Goal: Task Accomplishment & Management: Complete application form

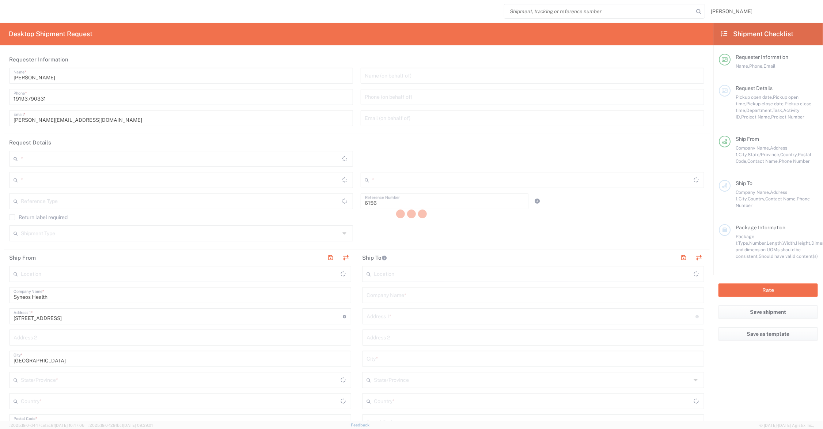
type input "Department"
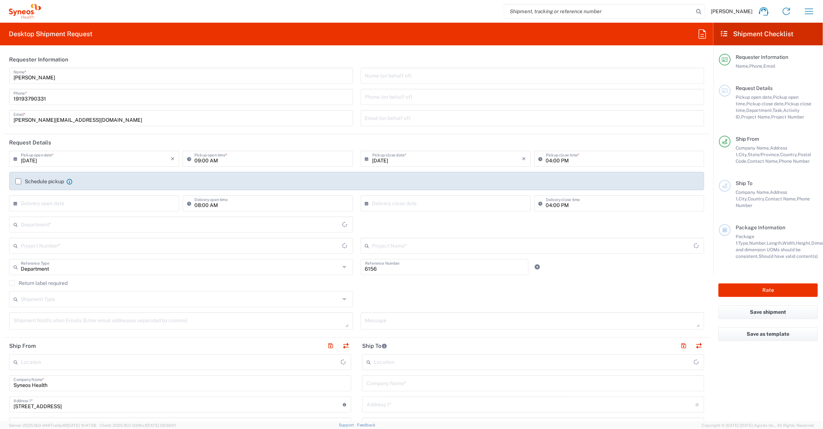
type input "[US_STATE]"
type input "[GEOGRAPHIC_DATA]"
type input "Syneos Health Communications-[GEOGRAPHIC_DATA] [GEOGRAPHIC_DATA]"
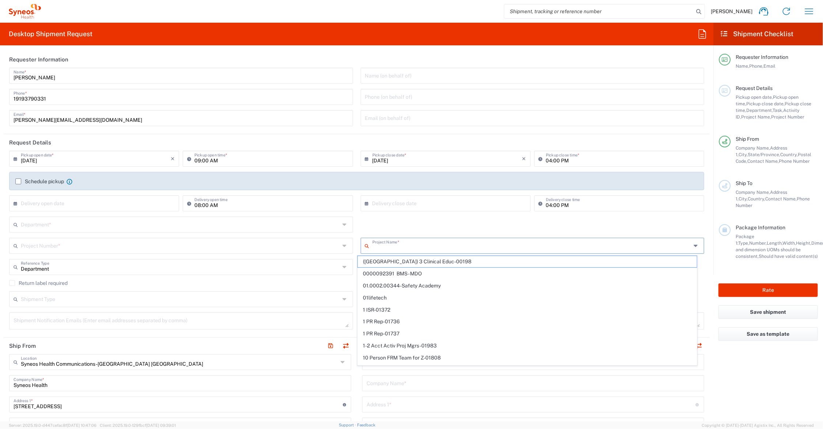
click at [407, 245] on input "text" at bounding box center [531, 245] width 319 height 13
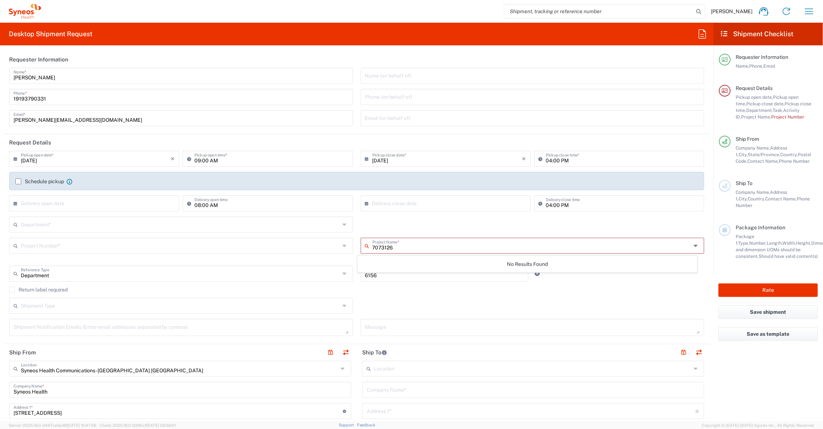
type input "7073126"
click at [76, 244] on input "text" at bounding box center [180, 245] width 319 height 13
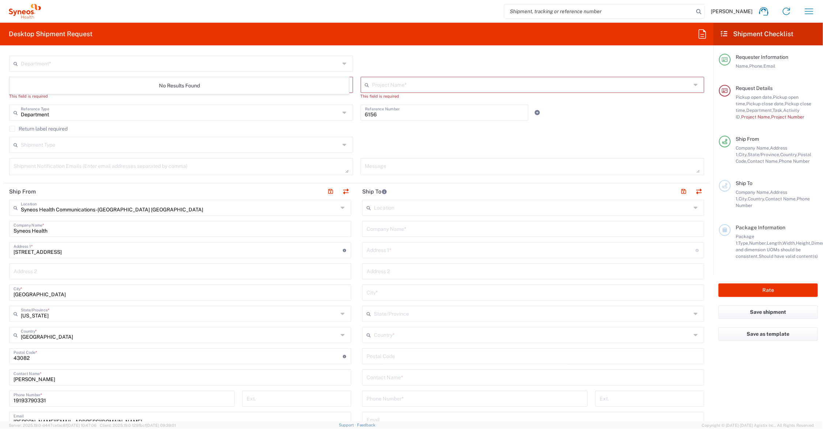
scroll to position [183, 0]
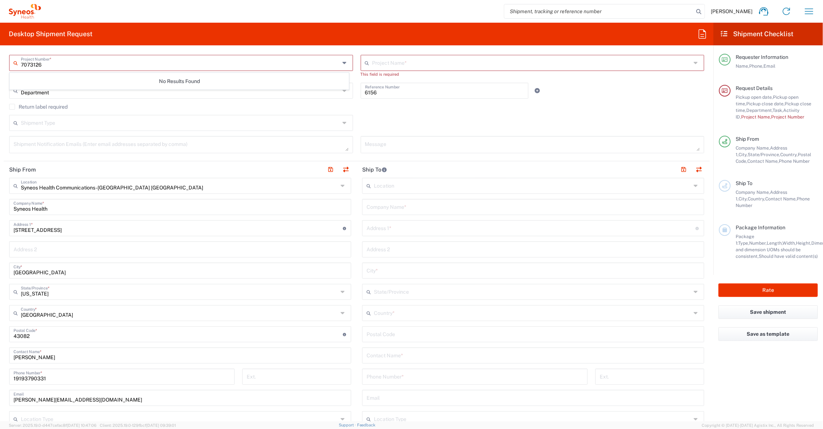
type input "7073126"
click at [411, 354] on input "text" at bounding box center [533, 354] width 333 height 13
type input "[PERSON_NAME]"
click at [410, 206] on input "text" at bounding box center [533, 206] width 333 height 13
drag, startPoint x: 405, startPoint y: 205, endPoint x: 378, endPoint y: 207, distance: 26.4
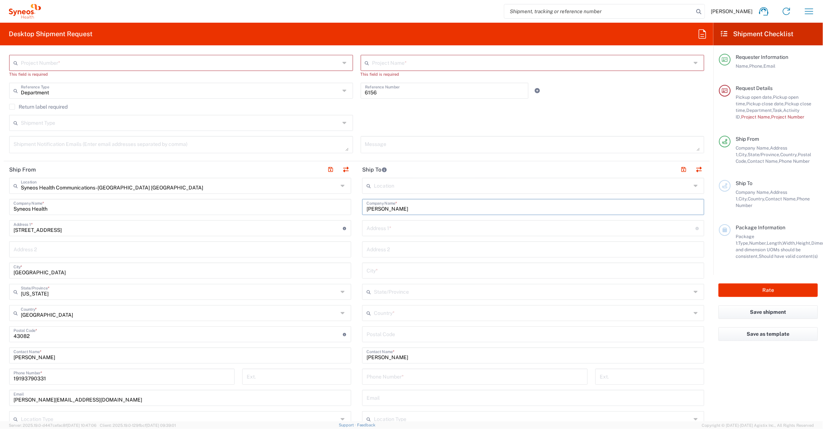
click at [347, 205] on div "Ship From Syneos Health Communications-[GEOGRAPHIC_DATA] [GEOGRAPHIC_DATA] Loca…" at bounding box center [357, 324] width 706 height 326
type input "[PERSON_NAME]"
drag, startPoint x: 398, startPoint y: 354, endPoint x: 367, endPoint y: 357, distance: 31.2
click at [320, 357] on div "Ship From Syneos Health Communications-[GEOGRAPHIC_DATA] [GEOGRAPHIC_DATA] Loca…" at bounding box center [357, 324] width 706 height 326
paste input "andez"
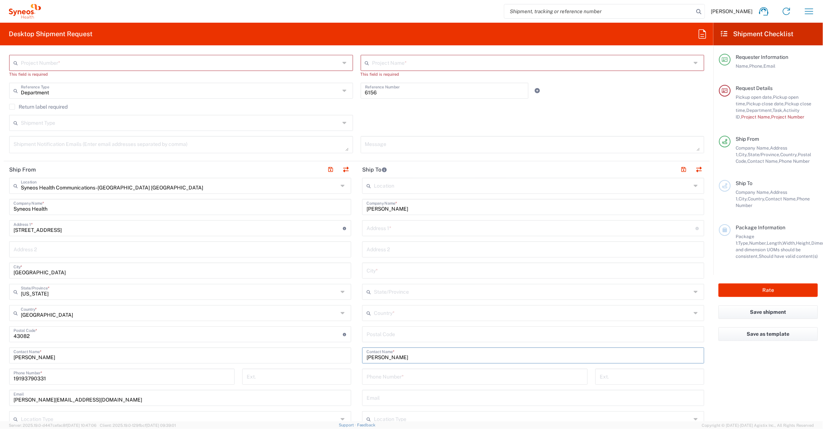
type input "[PERSON_NAME]"
click at [408, 228] on input "text" at bounding box center [531, 227] width 329 height 13
type input "[STREET_ADDRESS]"
type input "Bayamon"
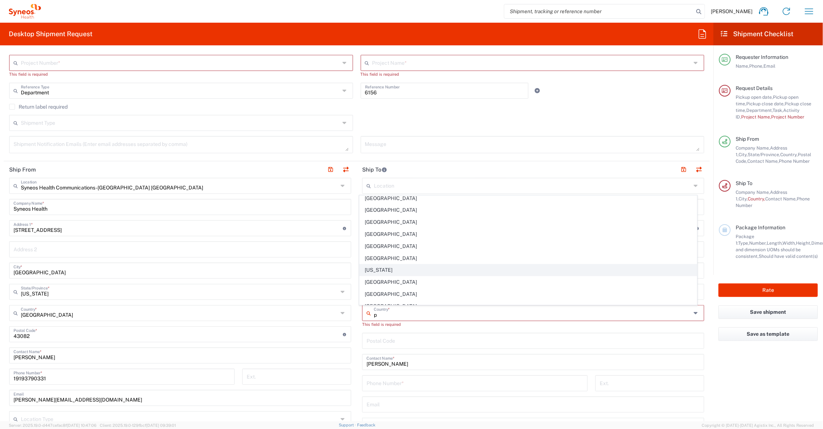
click at [372, 274] on span "[US_STATE]" at bounding box center [528, 269] width 337 height 11
type input "[US_STATE]"
type input "Sender/Shipper"
type input "Delivery Duty Paid"
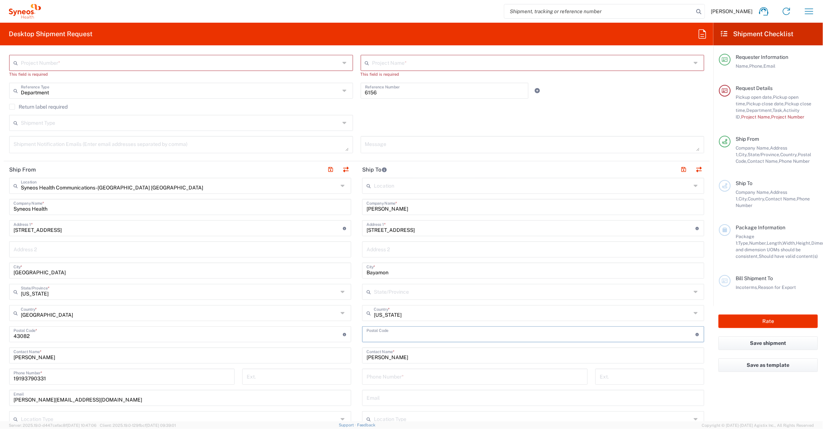
click at [406, 334] on input "undefined" at bounding box center [531, 333] width 329 height 13
type input "00961"
click at [403, 373] on input "tel" at bounding box center [475, 375] width 217 height 13
type input "123-456-7890"
click at [679, 169] on button "button" at bounding box center [684, 169] width 10 height 10
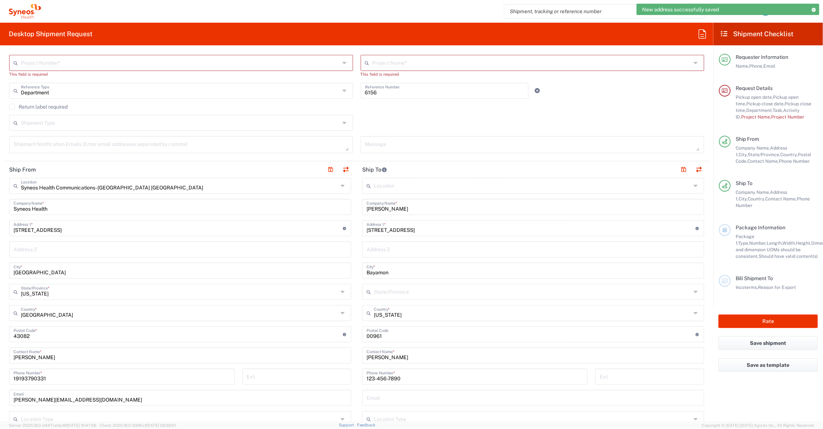
scroll to position [91, 0]
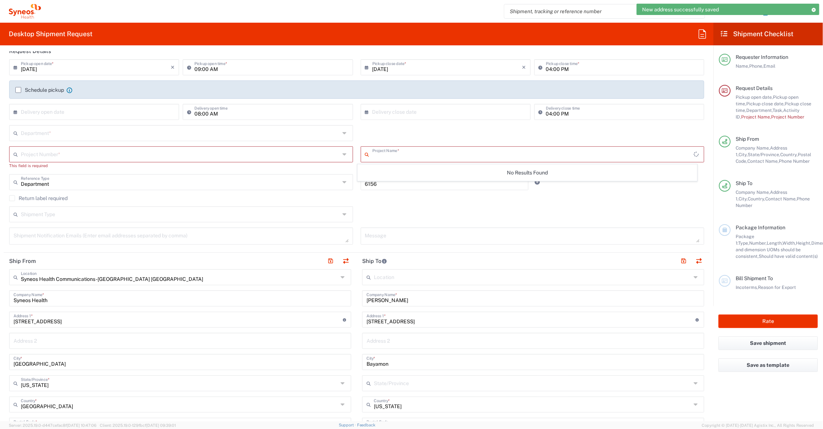
click at [390, 155] on input "text" at bounding box center [533, 153] width 322 height 13
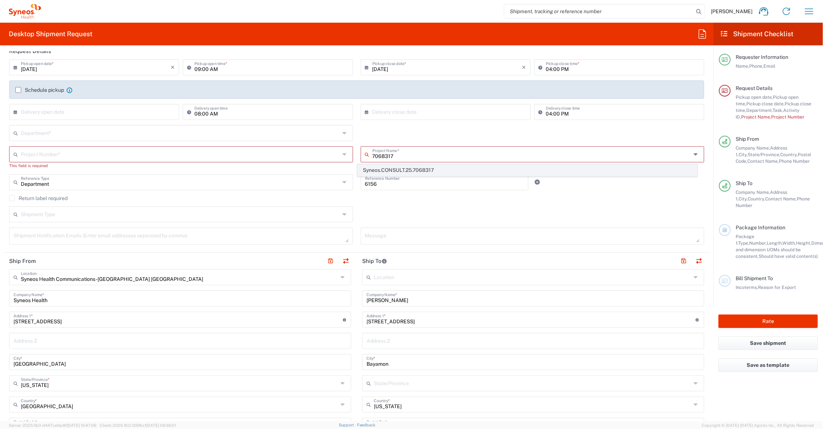
click at [404, 170] on span "Syneos.CONSULT.25.7068317" at bounding box center [527, 169] width 339 height 11
type input "Syneos.CONSULT.25.7068317"
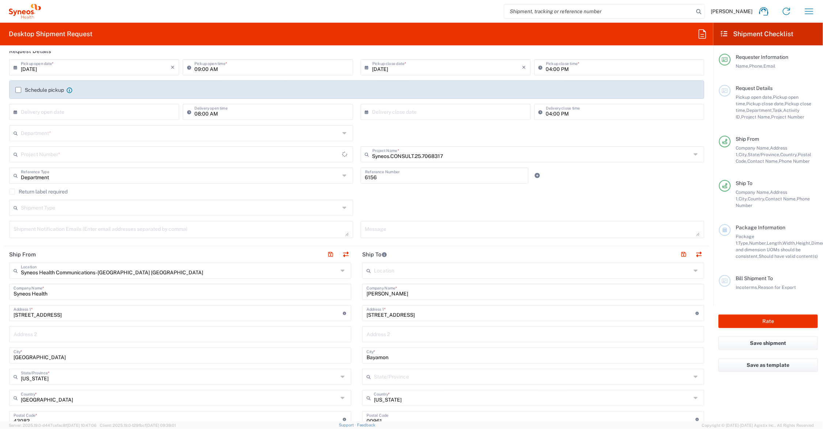
type input "ADUS.GSWCO.IC.7068317"
drag, startPoint x: 381, startPoint y: 178, endPoint x: 346, endPoint y: 177, distance: 35.1
click at [346, 177] on div "Department Reference Type Department Account Type Activity ID Airline Appointme…" at bounding box center [356, 177] width 703 height 21
click at [67, 132] on input "text" at bounding box center [180, 132] width 319 height 13
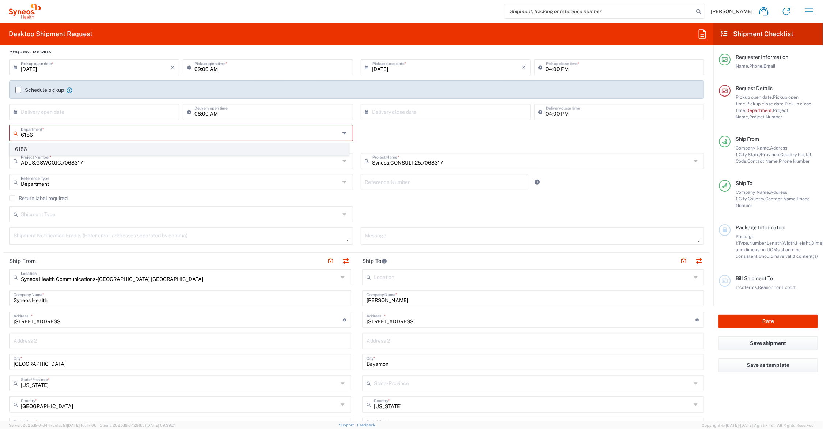
type input "6156"
click at [18, 147] on span "6156" at bounding box center [179, 149] width 339 height 11
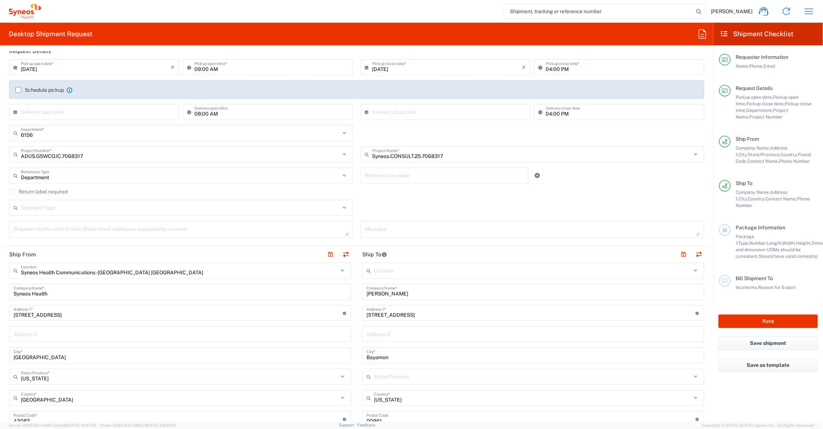
click at [384, 174] on input "text" at bounding box center [444, 174] width 159 height 13
type input "task 033"
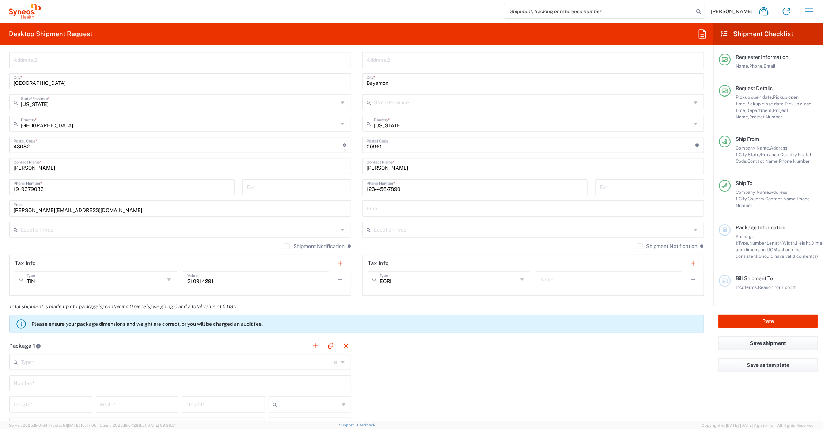
scroll to position [457, 0]
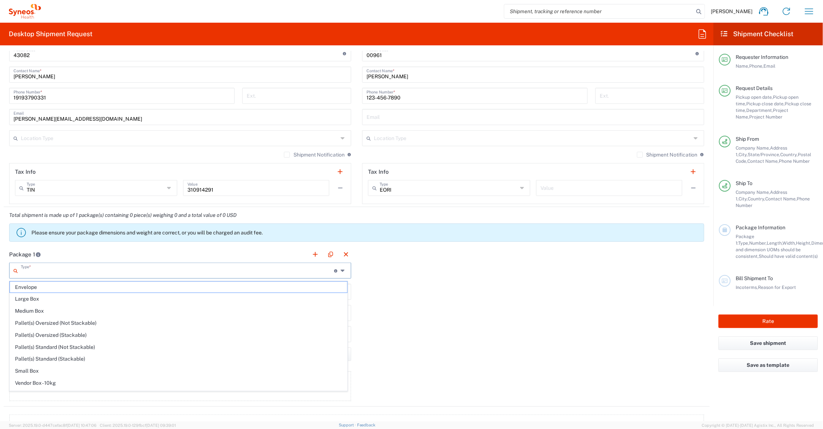
click at [54, 273] on input "text" at bounding box center [177, 269] width 313 height 13
click at [41, 370] on span "Small Box" at bounding box center [178, 370] width 337 height 11
type input "Small Box"
type input "12.25"
type input "11"
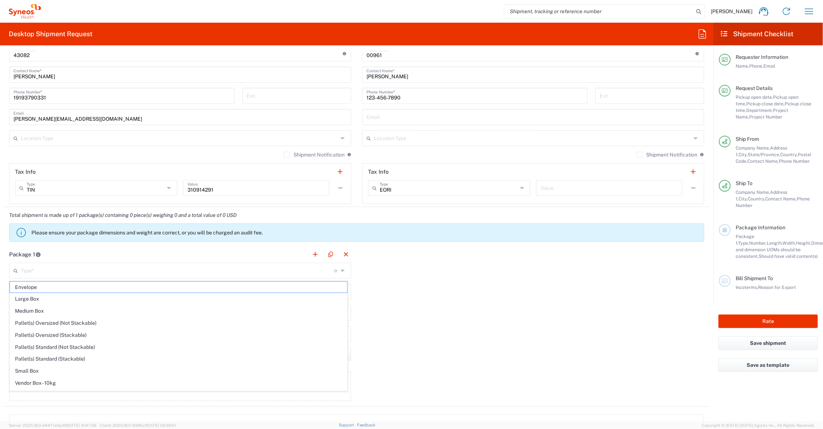
type input "1.5"
type input "in"
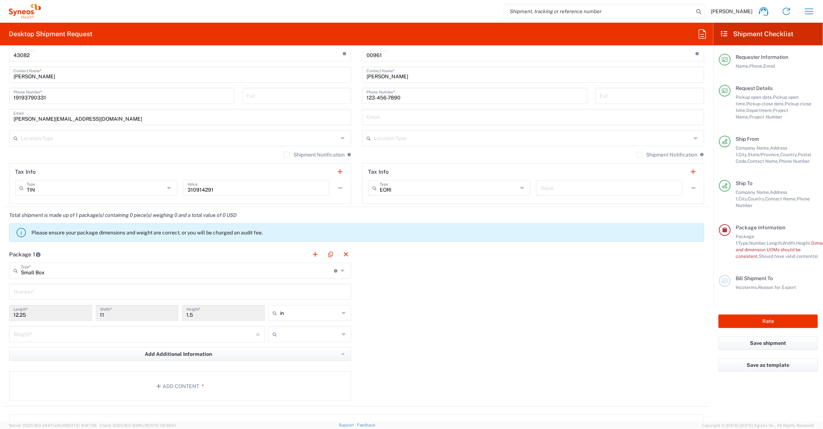
click at [36, 291] on input "text" at bounding box center [180, 291] width 333 height 13
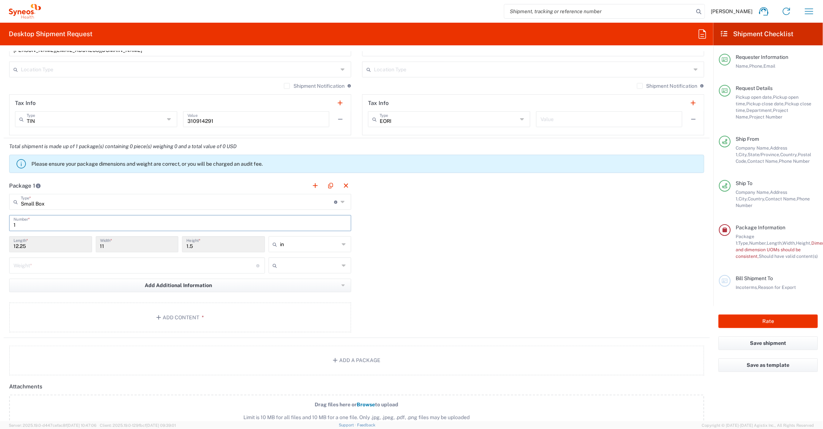
scroll to position [548, 0]
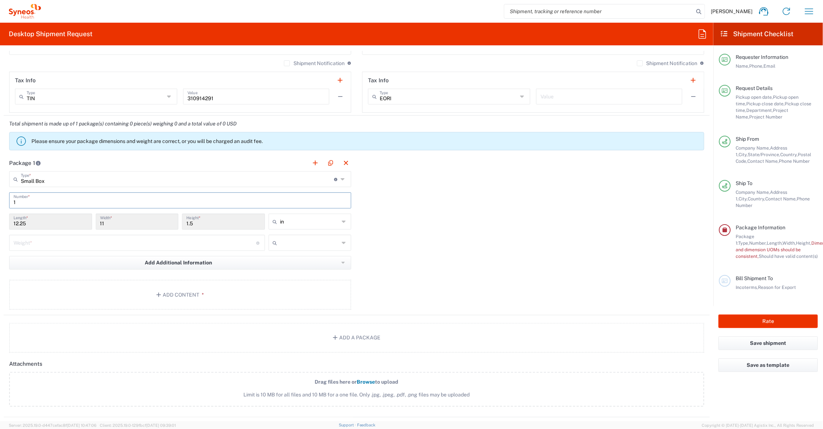
type input "1"
click at [48, 242] on input "number" at bounding box center [135, 242] width 243 height 13
type input "2"
click at [171, 291] on button "Add Content *" at bounding box center [180, 295] width 342 height 30
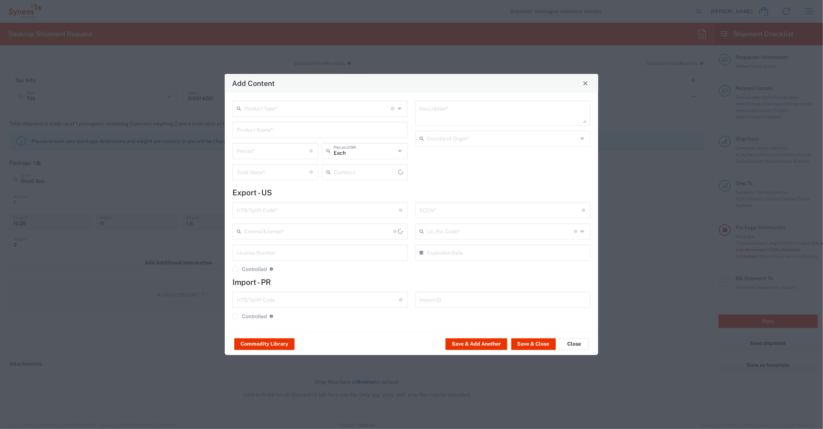
type input "US Dollar"
click at [278, 130] on input "text" at bounding box center [320, 129] width 167 height 13
click at [266, 158] on div "Patient Brochures" at bounding box center [320, 159] width 174 height 12
type input "Patient Brochures"
type textarea "Study branded patient brochures (Paper materials)"
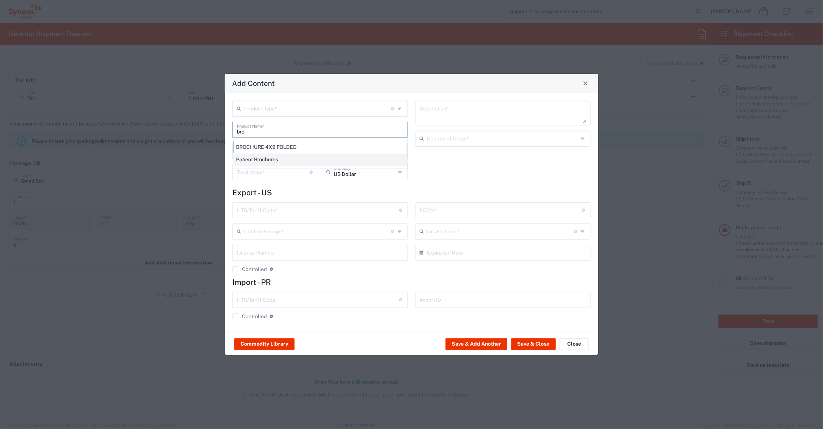
type input "[GEOGRAPHIC_DATA]"
type input "[PHONE_NUMBER]"
type input "BIS"
type input "EAR99"
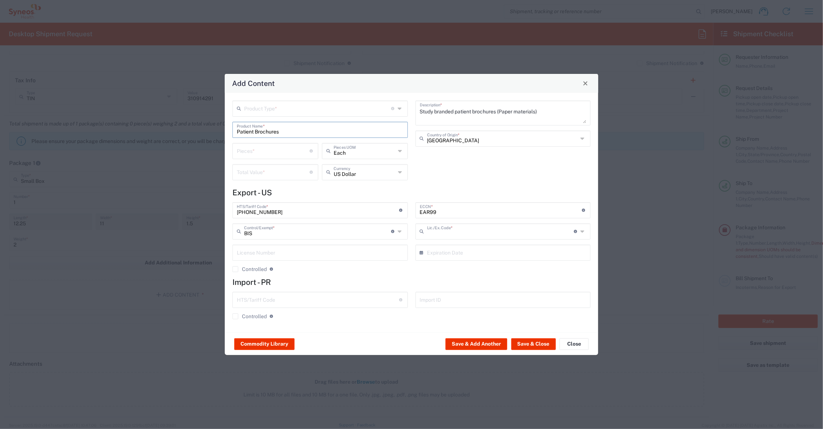
type input "NLR - No License Required"
click at [255, 150] on input "number" at bounding box center [273, 150] width 73 height 13
type input "20"
click at [254, 171] on input "number" at bounding box center [273, 171] width 73 height 13
type input "20.00"
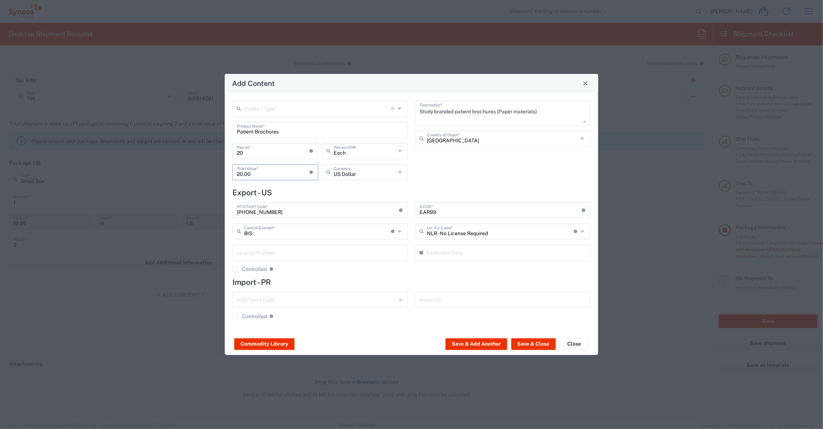
click at [273, 110] on input "text" at bounding box center [317, 108] width 147 height 13
click at [269, 135] on span "General Commodity" at bounding box center [321, 135] width 174 height 11
type input "General Commodity"
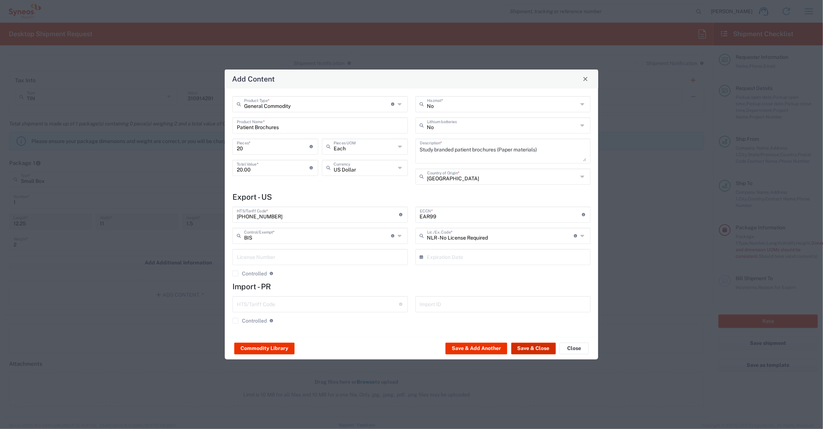
click at [539, 345] on button "Save & Close" at bounding box center [533, 348] width 45 height 12
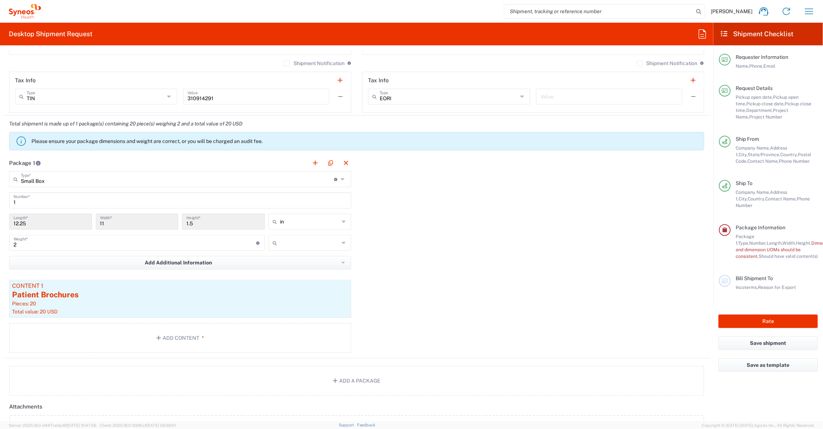
click at [284, 241] on input "text" at bounding box center [309, 243] width 59 height 12
click at [288, 272] on span "lbs" at bounding box center [307, 270] width 80 height 11
type input "lbs"
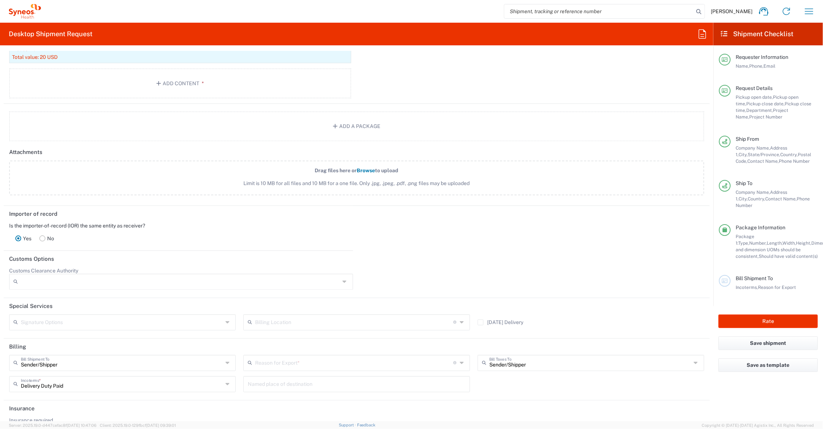
scroll to position [822, 0]
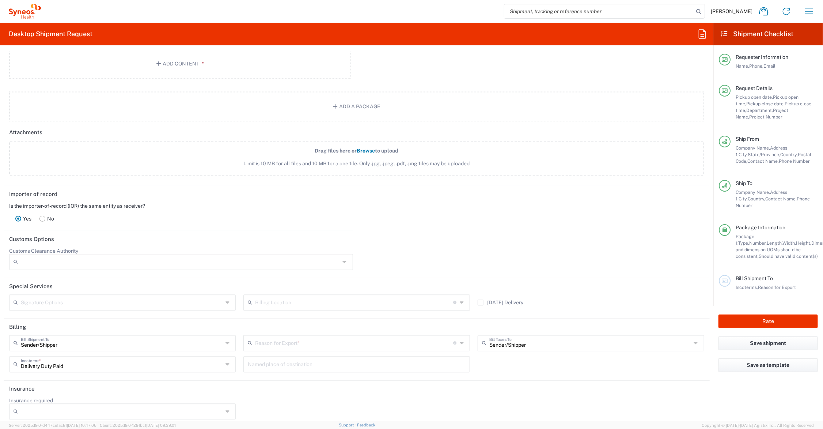
click at [460, 344] on icon at bounding box center [463, 343] width 6 height 12
click at [361, 419] on span "Sold" at bounding box center [353, 418] width 223 height 11
type input "Sold"
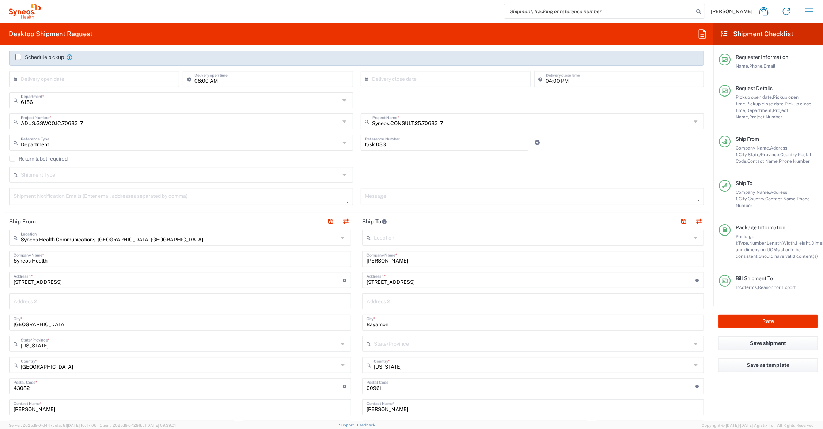
scroll to position [98, 0]
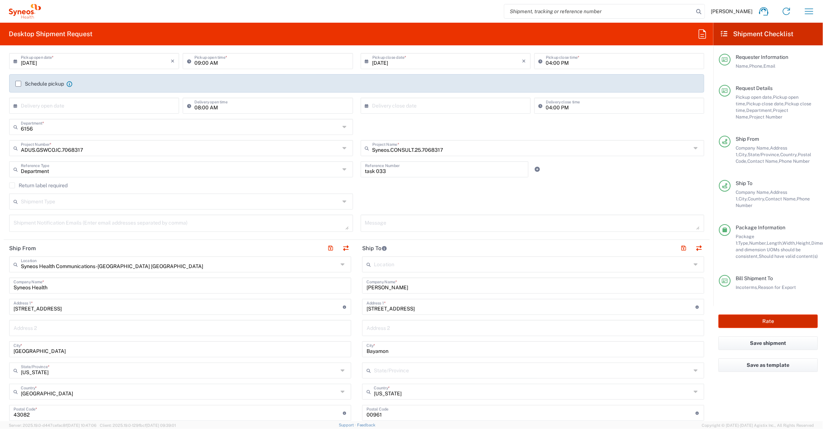
click at [756, 315] on button "Rate" at bounding box center [767, 321] width 99 height 14
type input "6156"
type input "Syneos.CONSULT.25.7068317"
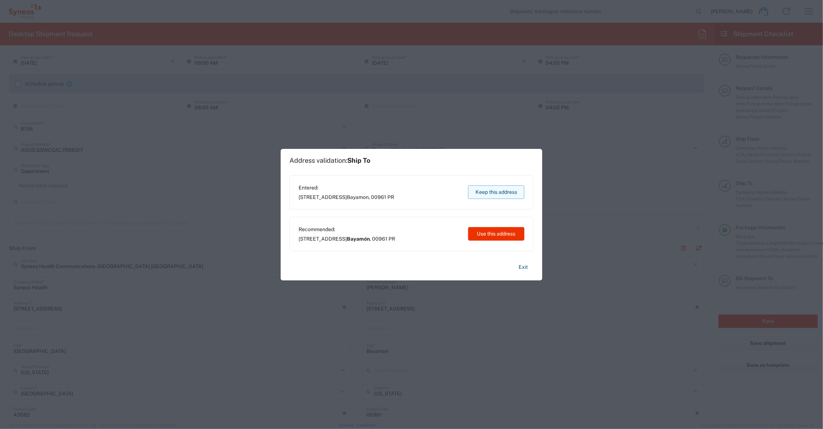
click at [494, 191] on button "Keep this address" at bounding box center [496, 192] width 56 height 14
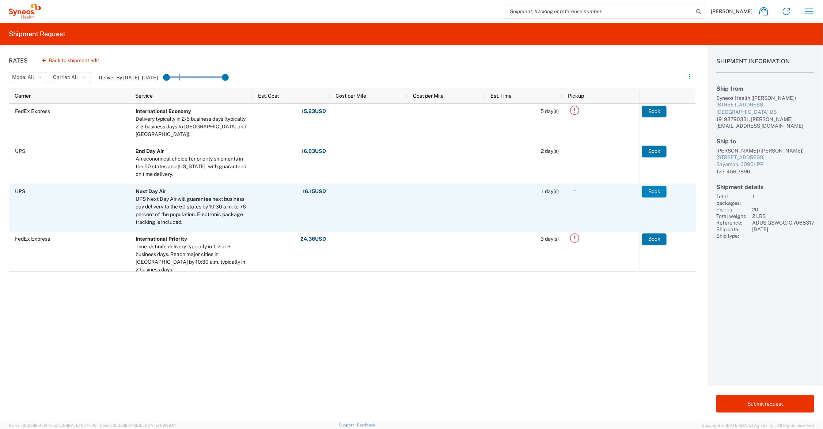
click at [656, 191] on button "Book" at bounding box center [654, 192] width 24 height 12
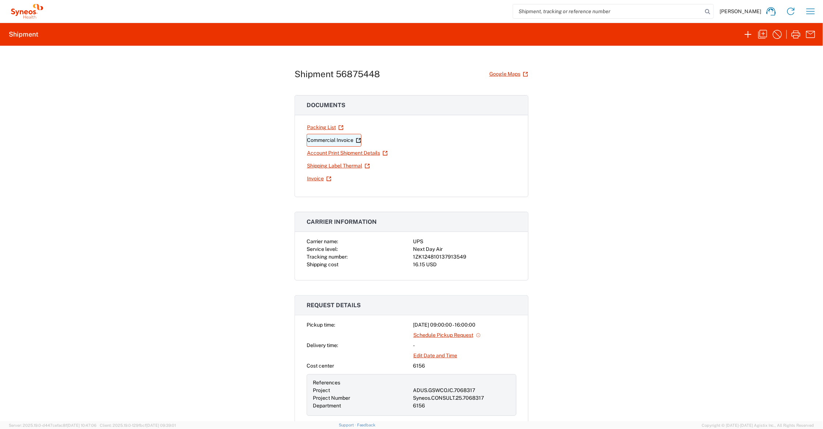
click at [339, 140] on link "Commercial Invoice" at bounding box center [334, 140] width 55 height 13
click at [339, 166] on link "Shipping Label Thermal" at bounding box center [339, 165] width 64 height 13
click at [747, 33] on icon "button" at bounding box center [748, 35] width 12 height 12
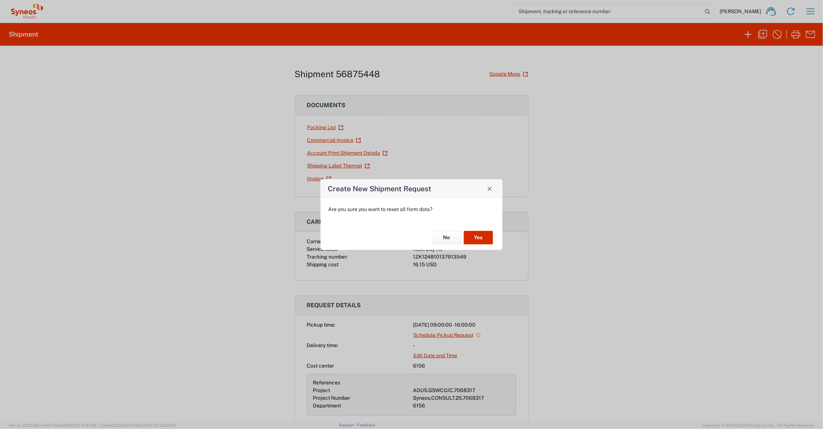
click at [479, 236] on button "Yes" at bounding box center [478, 238] width 29 height 14
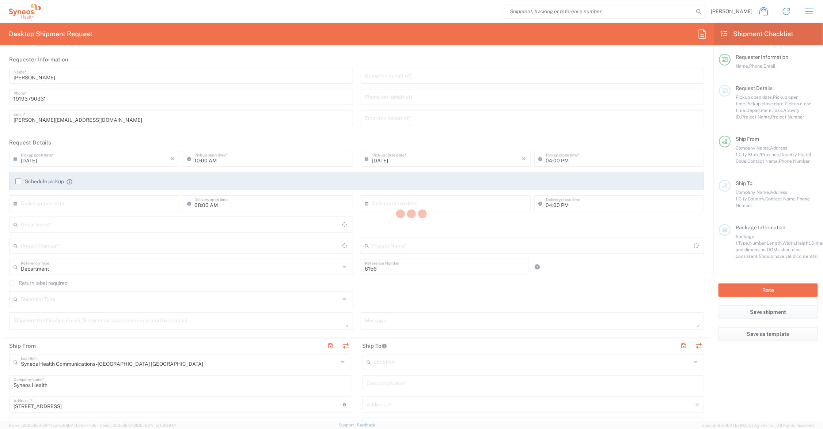
type input "[US_STATE]"
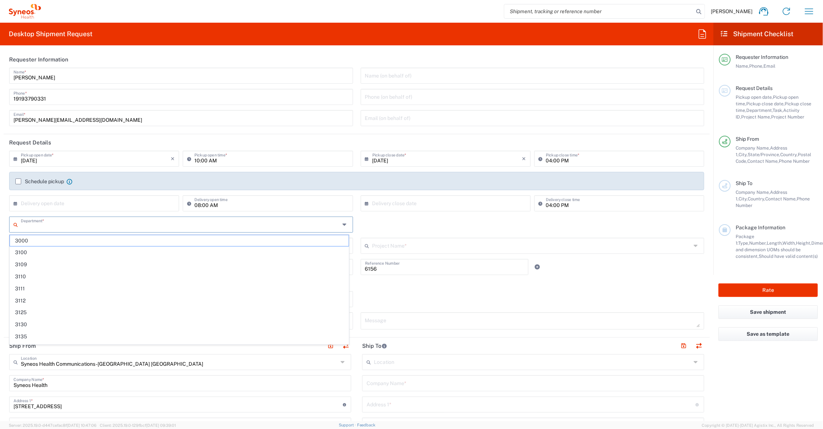
click at [82, 225] on input "text" at bounding box center [180, 223] width 319 height 13
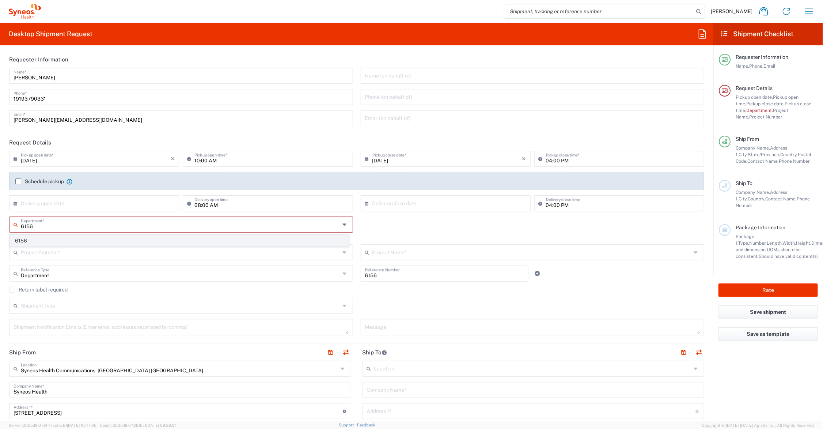
type input "6156"
click at [23, 239] on span "6156" at bounding box center [179, 240] width 339 height 11
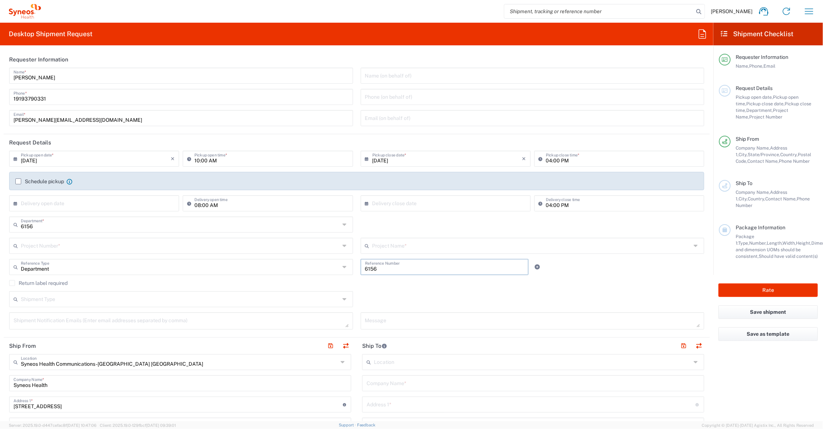
drag, startPoint x: 382, startPoint y: 269, endPoint x: 346, endPoint y: 269, distance: 35.8
click at [346, 269] on div "Department Reference Type Department Account Type Activity ID Airline Appointme…" at bounding box center [356, 269] width 703 height 21
type input "task 033"
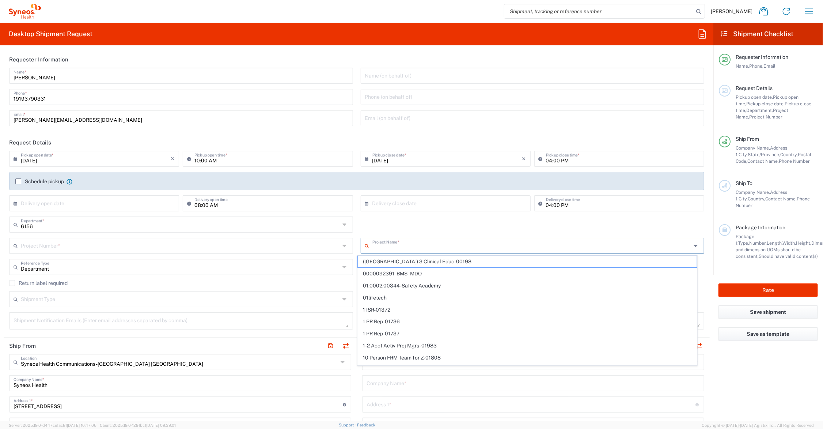
click at [387, 247] on input "text" at bounding box center [531, 245] width 319 height 13
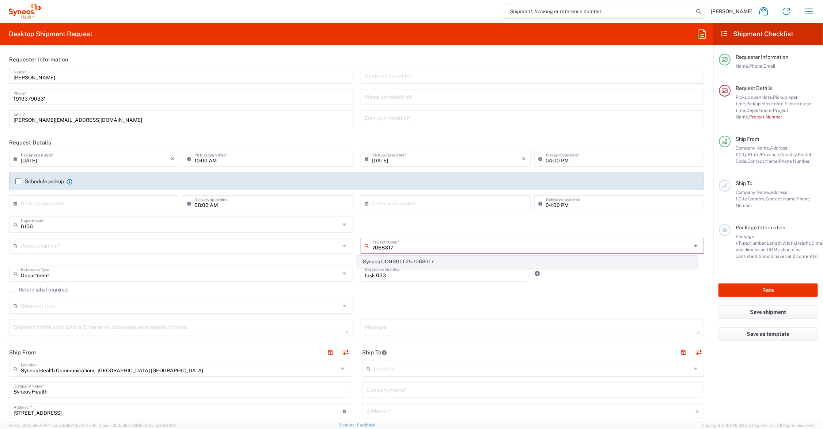
click at [402, 260] on span "Syneos.CONSULT.25.7068317" at bounding box center [527, 261] width 339 height 11
type input "Syneos.CONSULT.25.7068317"
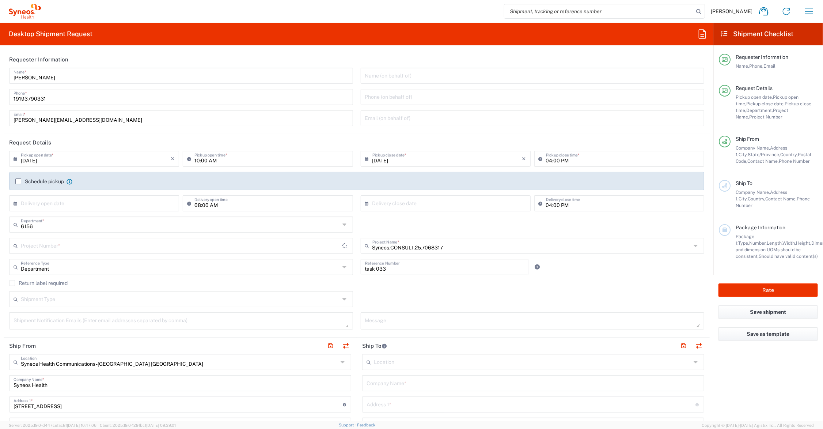
type input "ADUS.GSWCO.IC.7068317"
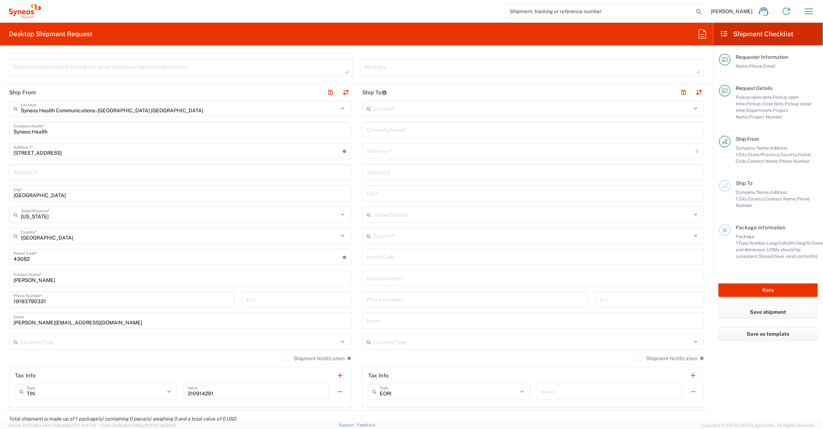
scroll to position [274, 0]
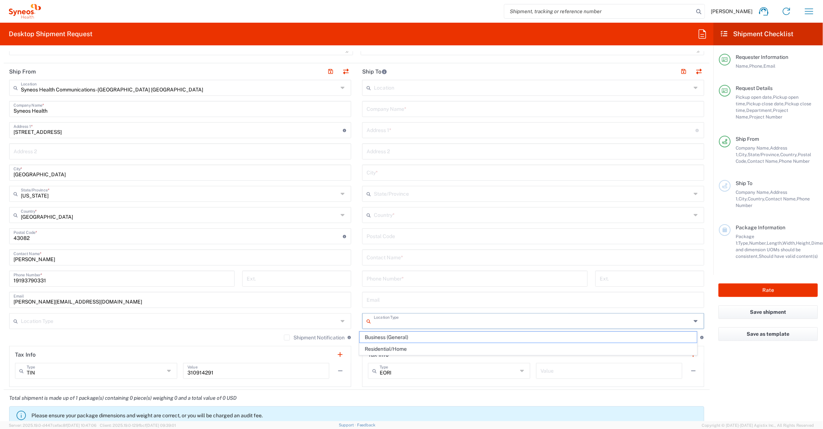
click at [408, 322] on input "text" at bounding box center [532, 320] width 317 height 13
click at [411, 347] on span "Residential/Home" at bounding box center [528, 348] width 337 height 11
type input "Residential/Home"
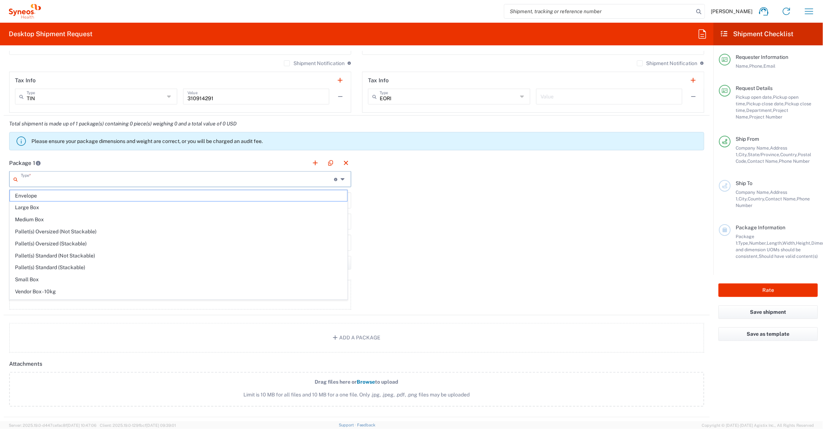
click at [75, 179] on input "text" at bounding box center [177, 178] width 313 height 13
click at [41, 281] on span "Small Box" at bounding box center [178, 279] width 337 height 11
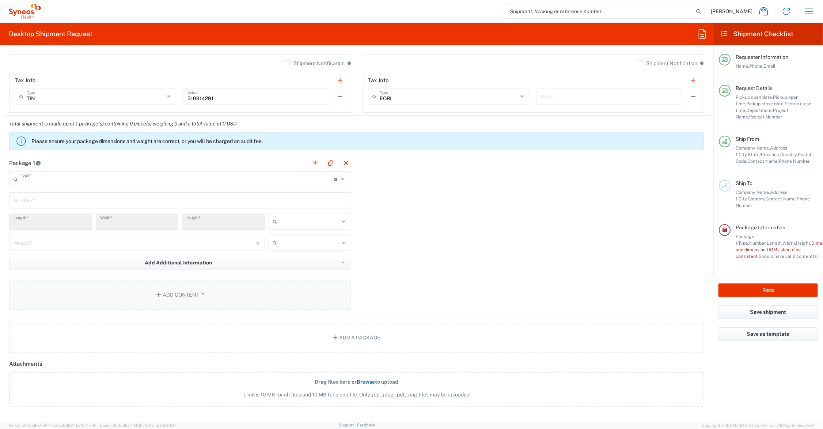
type input "Small Box"
type input "12.25"
type input "11"
type input "1.5"
type input "in"
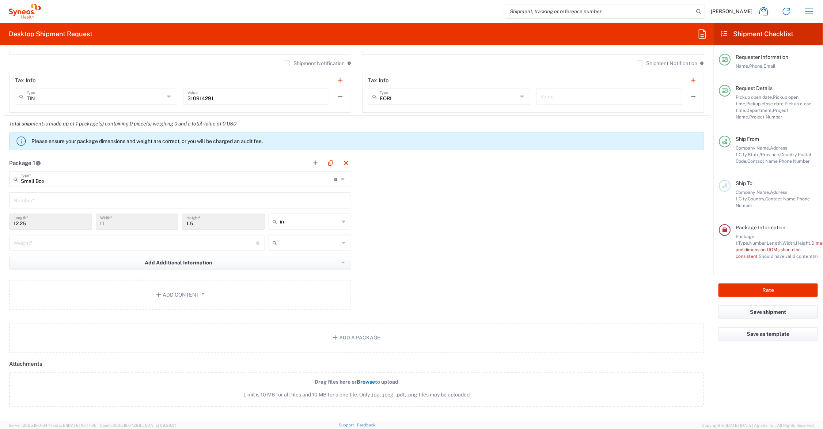
click at [46, 199] on input "text" at bounding box center [180, 199] width 333 height 13
type input "1"
click at [35, 242] on input "number" at bounding box center [135, 242] width 243 height 13
type input "2"
click at [187, 291] on button "Add Content *" at bounding box center [180, 295] width 342 height 30
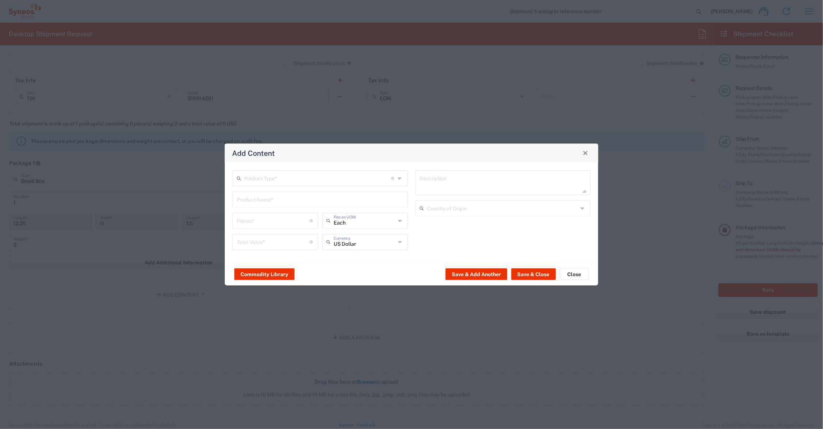
click at [273, 198] on input "text" at bounding box center [320, 198] width 167 height 13
type input "4 page folded brochures"
click at [262, 178] on input "text" at bounding box center [317, 177] width 147 height 13
click at [269, 205] on span "General Commodity" at bounding box center [321, 205] width 174 height 11
type input "General Commodity"
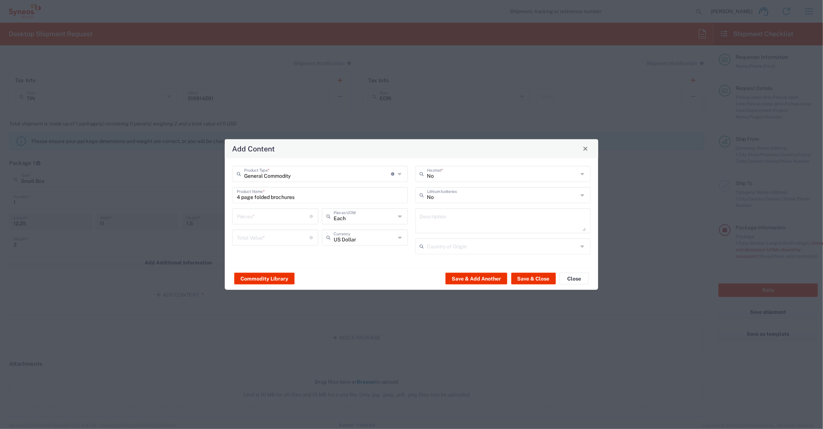
click at [262, 216] on input "number" at bounding box center [273, 215] width 73 height 13
type input "20"
click at [256, 240] on input "number" at bounding box center [273, 236] width 73 height 13
type input "20.00"
click at [523, 277] on button "Save & Close" at bounding box center [533, 279] width 45 height 12
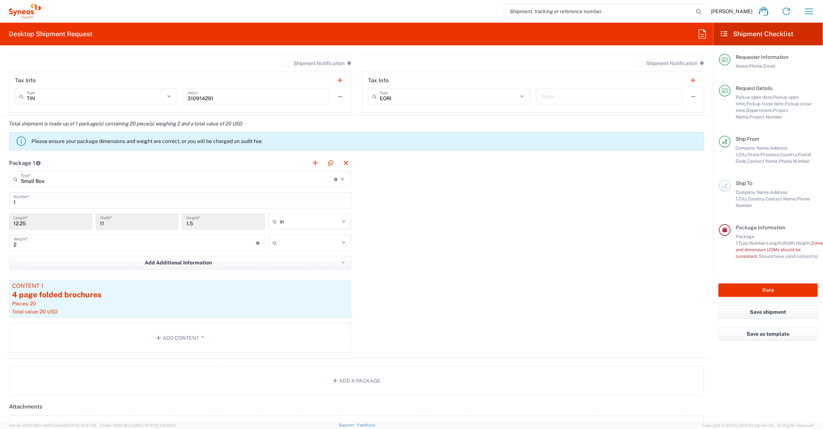
click at [302, 242] on input "text" at bounding box center [309, 243] width 59 height 12
click at [298, 274] on span "lbs" at bounding box center [307, 270] width 80 height 11
type input "lbs"
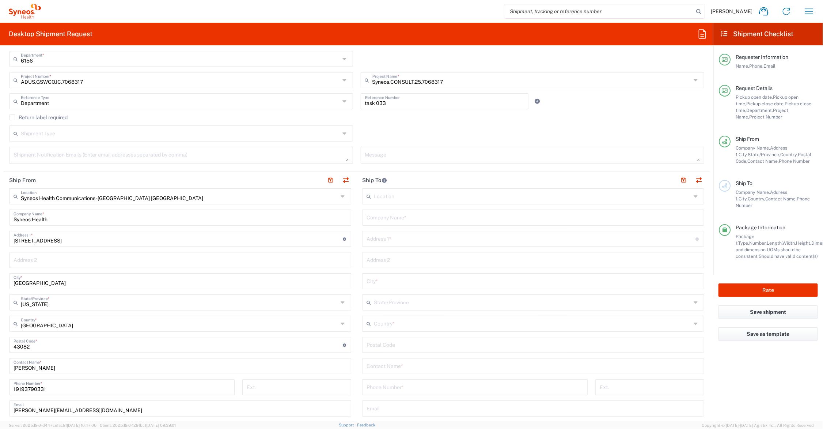
scroll to position [91, 0]
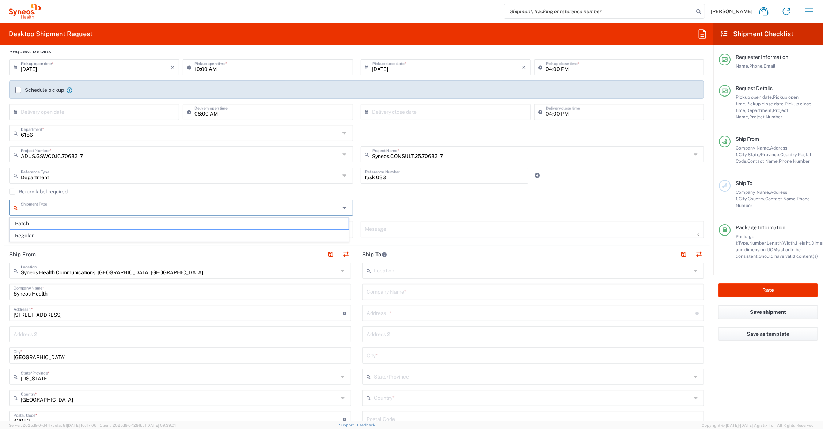
click at [47, 209] on input "text" at bounding box center [180, 207] width 319 height 13
click at [54, 222] on span "Batch" at bounding box center [179, 223] width 339 height 11
type input "Batch"
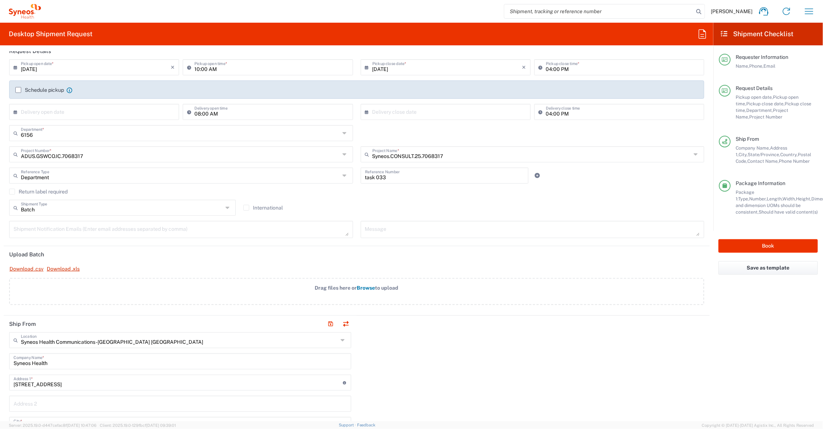
click at [364, 285] on span "Browse" at bounding box center [366, 288] width 18 height 6
click at [0, 0] on input "Drag files here or Browse to upload" at bounding box center [0, 0] width 0 height 0
click at [363, 286] on span "Browse" at bounding box center [366, 288] width 18 height 6
click at [0, 0] on input "Drag files here or Browse to upload" at bounding box center [0, 0] width 0 height 0
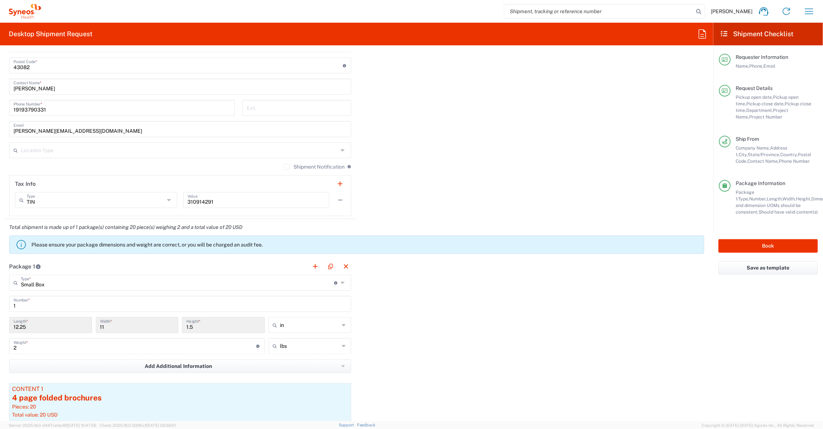
scroll to position [548, 0]
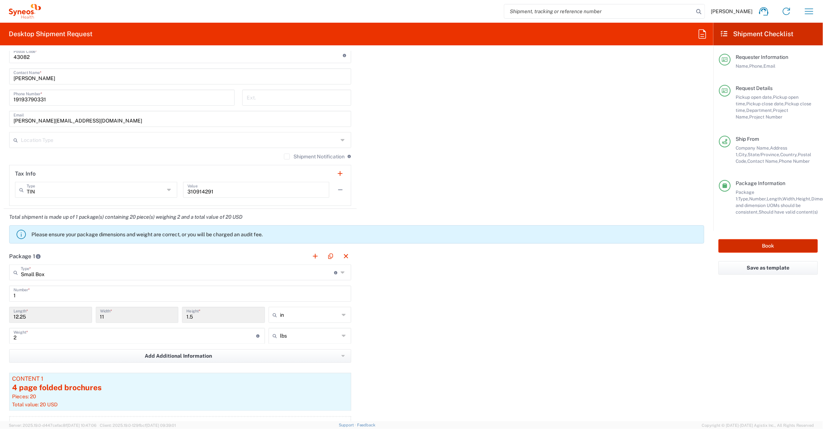
click at [746, 246] on button "Book" at bounding box center [767, 246] width 99 height 14
type input "6156"
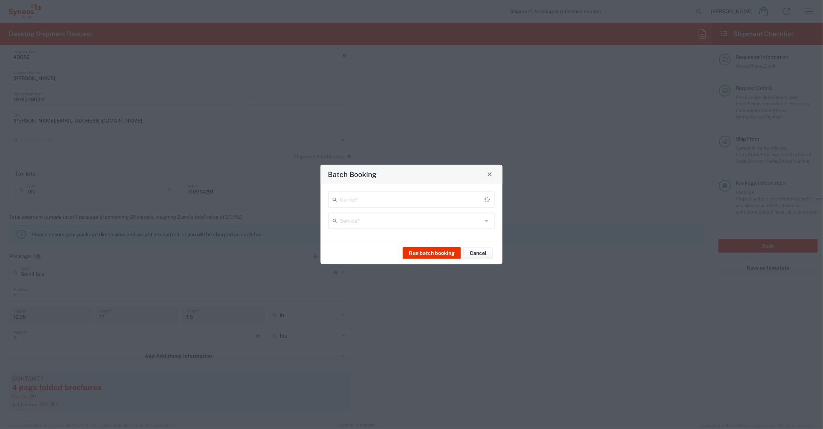
click at [384, 196] on input "text" at bounding box center [412, 198] width 145 height 13
type input "Syneos.CONSULT.25.7068317"
click at [351, 226] on span "UPS" at bounding box center [411, 226] width 165 height 11
type input "UPS"
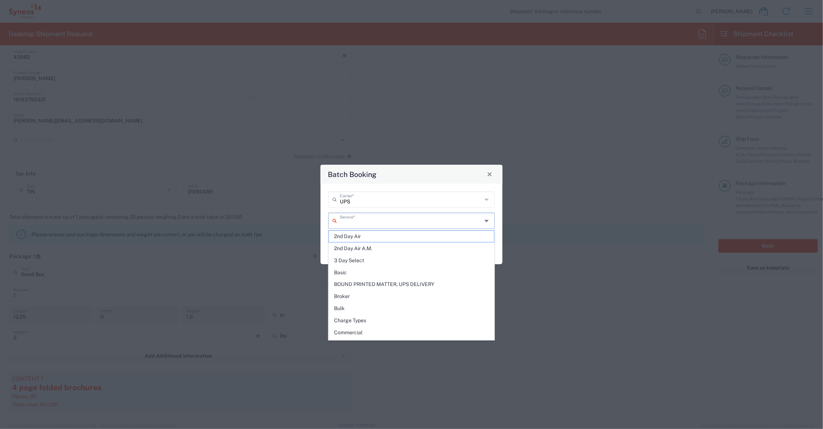
click at [361, 221] on input "text" at bounding box center [411, 219] width 142 height 13
click at [386, 331] on span "UPS Next Day Air Saver" at bounding box center [411, 326] width 165 height 11
type input "UPS Next Day Air Saver"
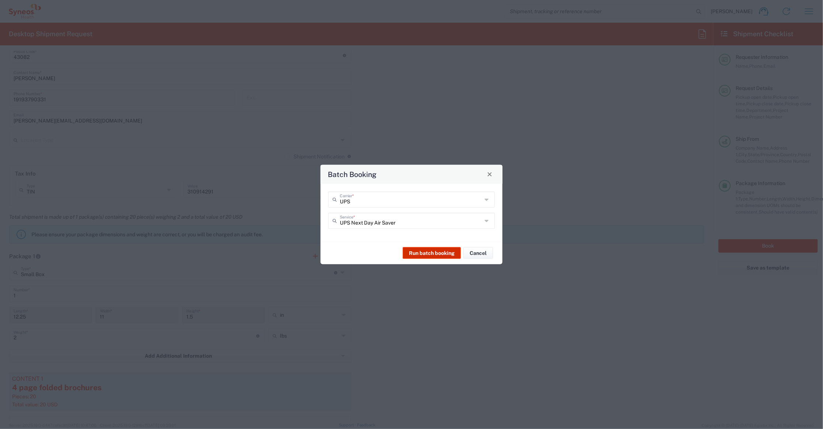
click at [434, 253] on button "Run batch booking" at bounding box center [432, 253] width 58 height 12
